Goal: Entertainment & Leisure: Browse casually

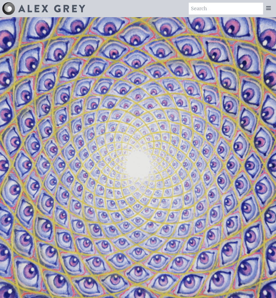
click at [228, 8] on input "search" at bounding box center [226, 9] width 74 height 12
click at [267, 10] on icon at bounding box center [268, 8] width 6 height 6
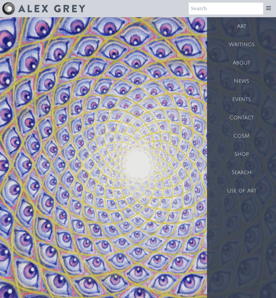
click at [250, 24] on div "Art" at bounding box center [241, 26] width 69 height 18
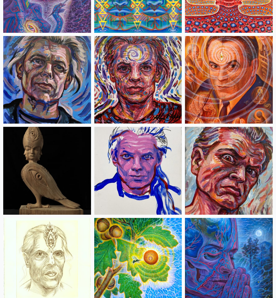
scroll to position [1891, 0]
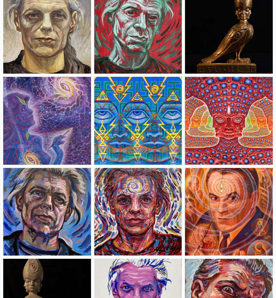
click at [152, 124] on img at bounding box center [138, 121] width 88 height 88
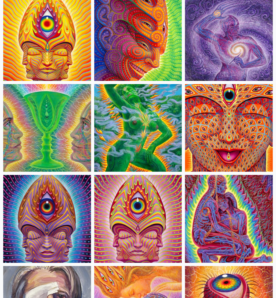
scroll to position [1432, 0]
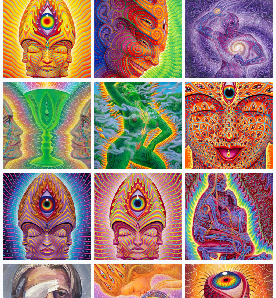
drag, startPoint x: 145, startPoint y: 224, endPoint x: 150, endPoint y: 225, distance: 5.2
click at [145, 224] on img at bounding box center [138, 216] width 88 height 88
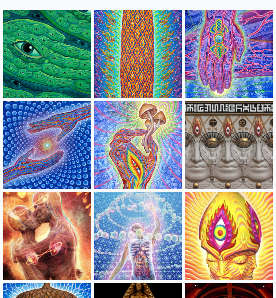
scroll to position [0, 0]
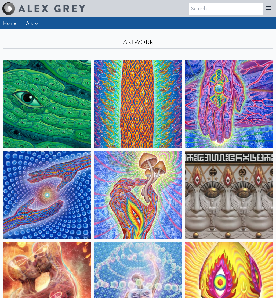
click at [149, 98] on img at bounding box center [138, 104] width 88 height 88
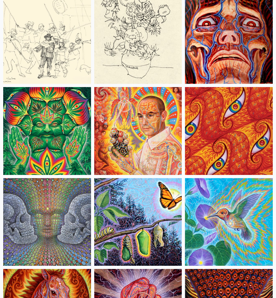
scroll to position [3659, 0]
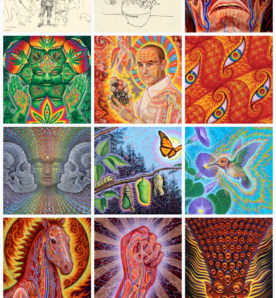
click at [60, 175] on img at bounding box center [47, 171] width 88 height 88
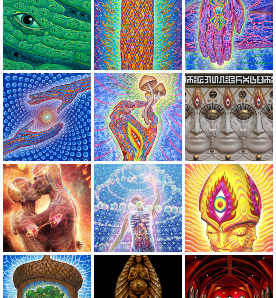
scroll to position [0, 0]
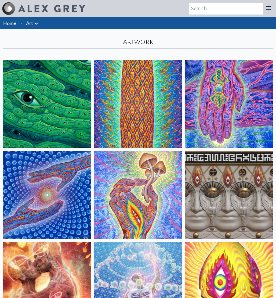
drag, startPoint x: 220, startPoint y: 101, endPoint x: 449, endPoint y: 251, distance: 273.7
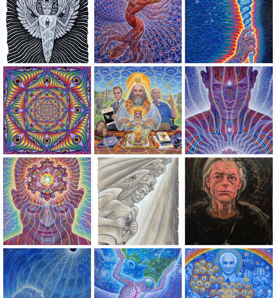
scroll to position [812, 0]
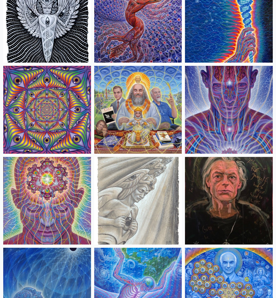
drag, startPoint x: 54, startPoint y: 101, endPoint x: 476, endPoint y: 254, distance: 448.6
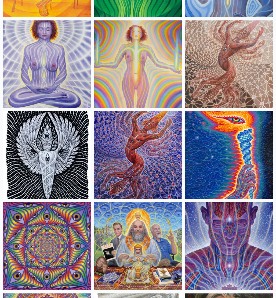
scroll to position [673, 0]
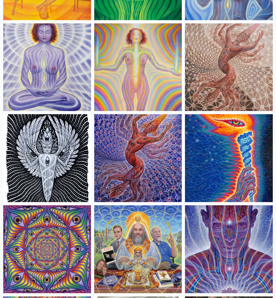
drag, startPoint x: 59, startPoint y: 162, endPoint x: 398, endPoint y: 280, distance: 359.5
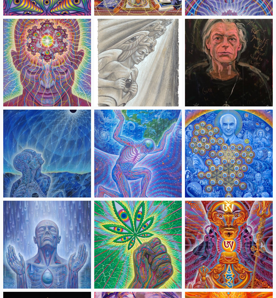
scroll to position [948, 0]
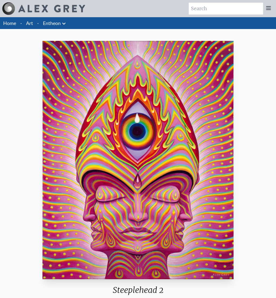
click at [257, 52] on div "Steeplehead 2 2014, acrylic on canvas, 24 x 30 in. Visit the CoSM Shop" at bounding box center [137, 191] width 267 height 305
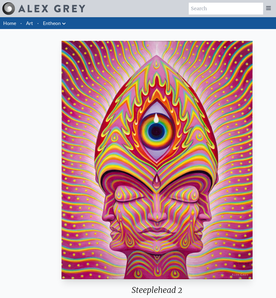
click at [175, 137] on img "2 / 2" at bounding box center [156, 160] width 191 height 238
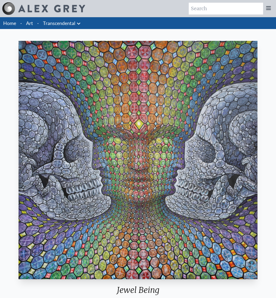
click at [135, 0] on html "Art Writings About" at bounding box center [138, 265] width 276 height 530
click at [124, 0] on html "Art Writings About" at bounding box center [138, 265] width 276 height 530
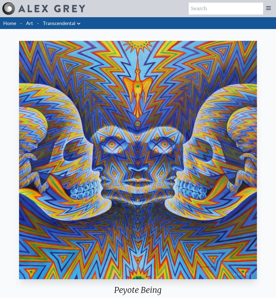
click at [181, 0] on html "Art Writings About" at bounding box center [138, 205] width 276 height 410
